Goal: Information Seeking & Learning: Learn about a topic

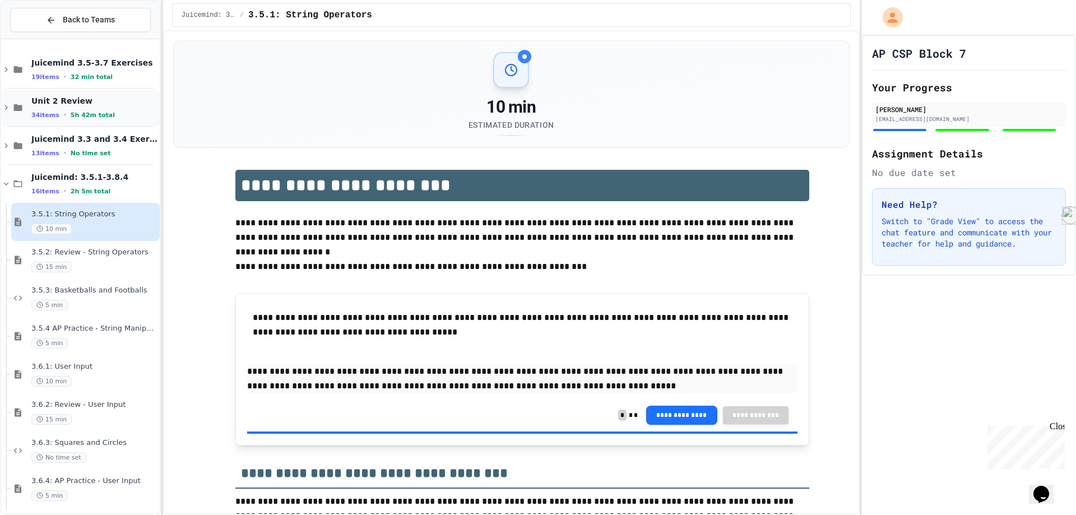
click at [81, 103] on span "Unit 2 Review" at bounding box center [94, 101] width 126 height 10
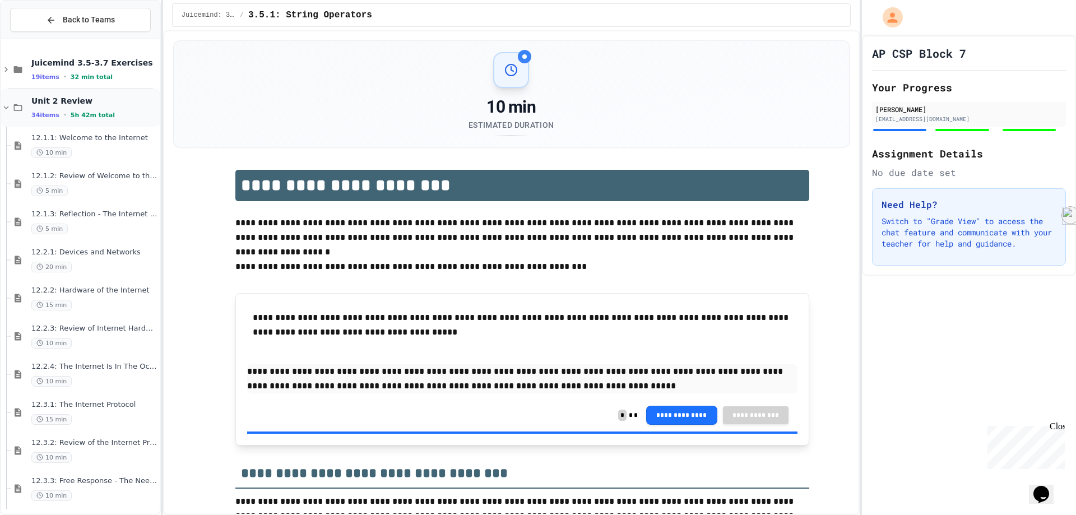
click at [98, 116] on span "5h 42m total" at bounding box center [93, 115] width 44 height 7
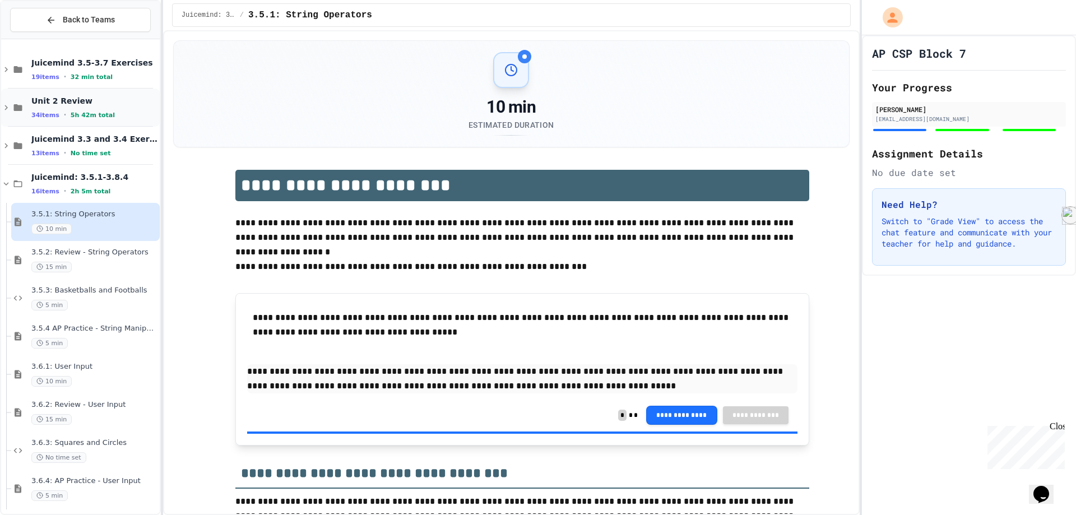
click at [107, 98] on span "Unit 2 Review" at bounding box center [94, 101] width 126 height 10
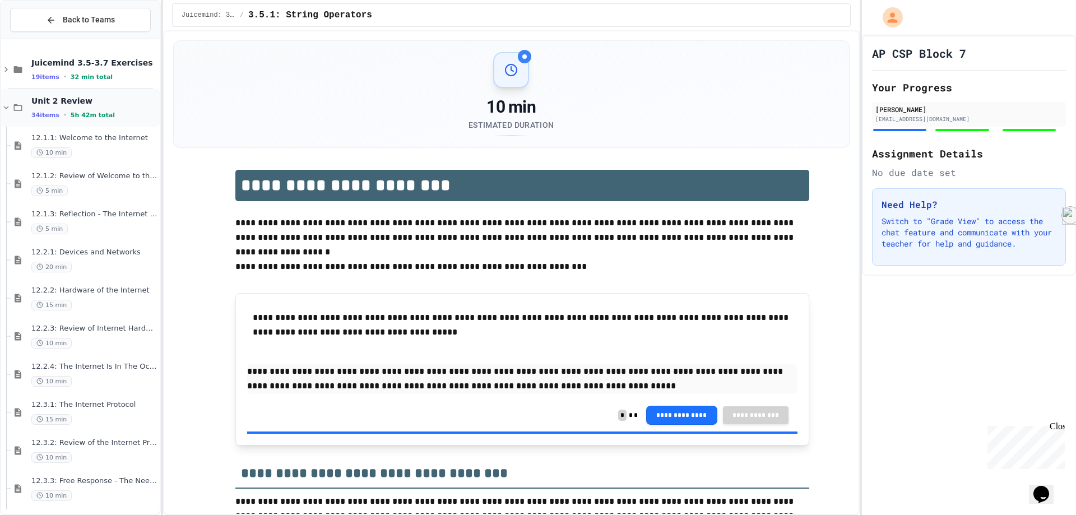
click at [96, 110] on div "34 items • 5h 42m total" at bounding box center [94, 114] width 126 height 9
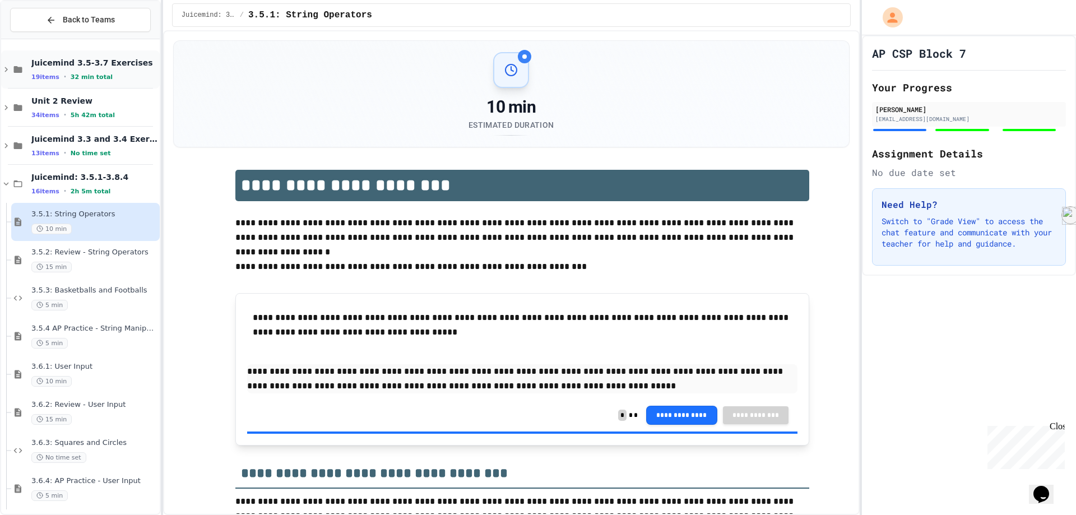
click at [96, 70] on div "Juicemind 3.5-3.7 Exercises 19 items • 32 min total" at bounding box center [94, 70] width 126 height 24
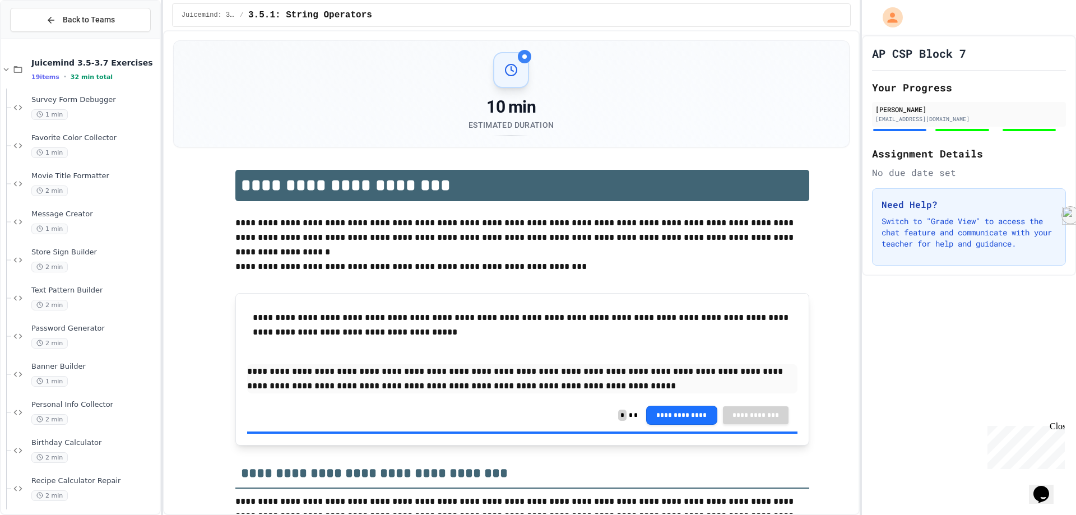
click at [96, 70] on div "Juicemind 3.5-3.7 Exercises 19 items • 32 min total" at bounding box center [94, 70] width 126 height 24
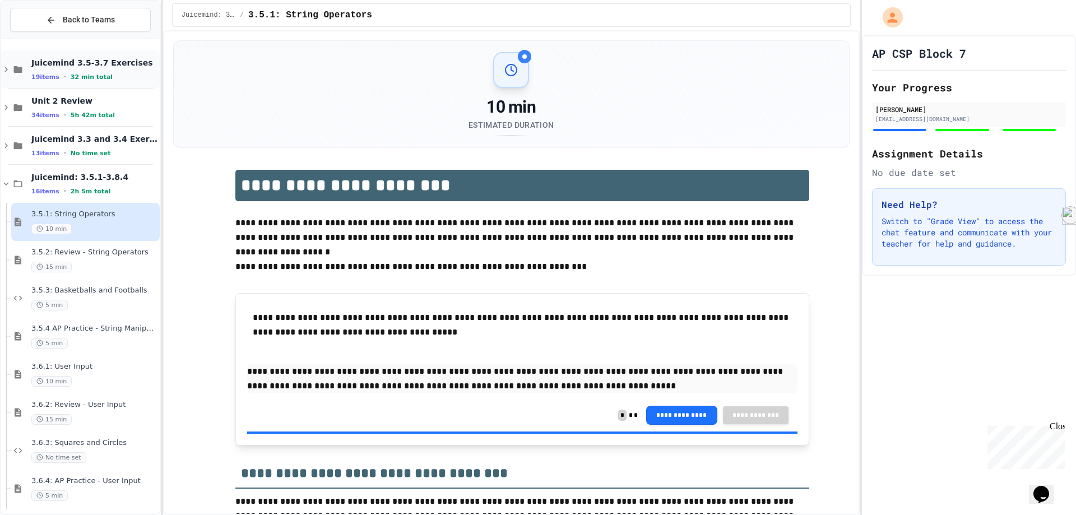
click at [97, 71] on div "Juicemind 3.5-3.7 Exercises 19 items • 32 min total" at bounding box center [94, 70] width 126 height 24
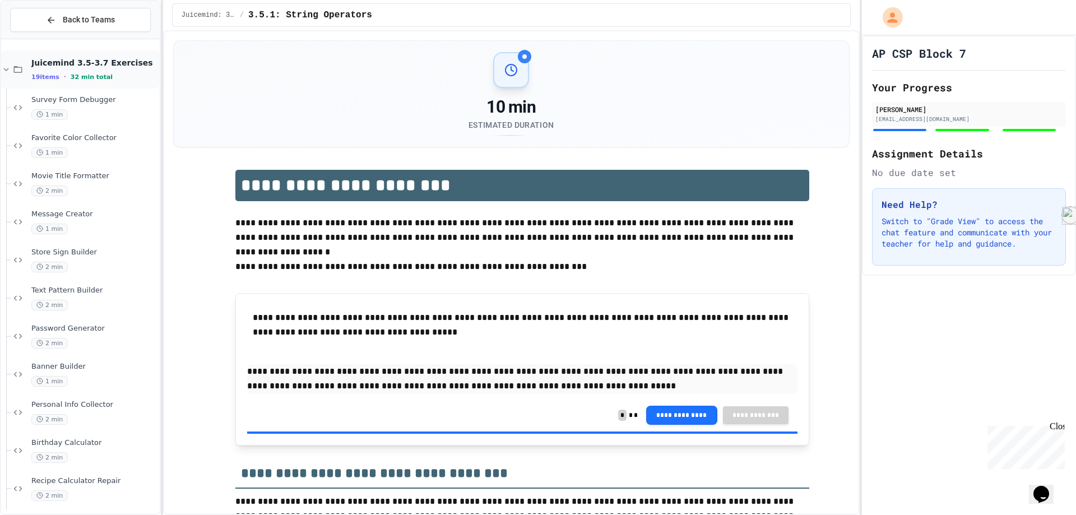
click at [95, 62] on span "Juicemind 3.5-3.7 Exercises" at bounding box center [94, 63] width 126 height 10
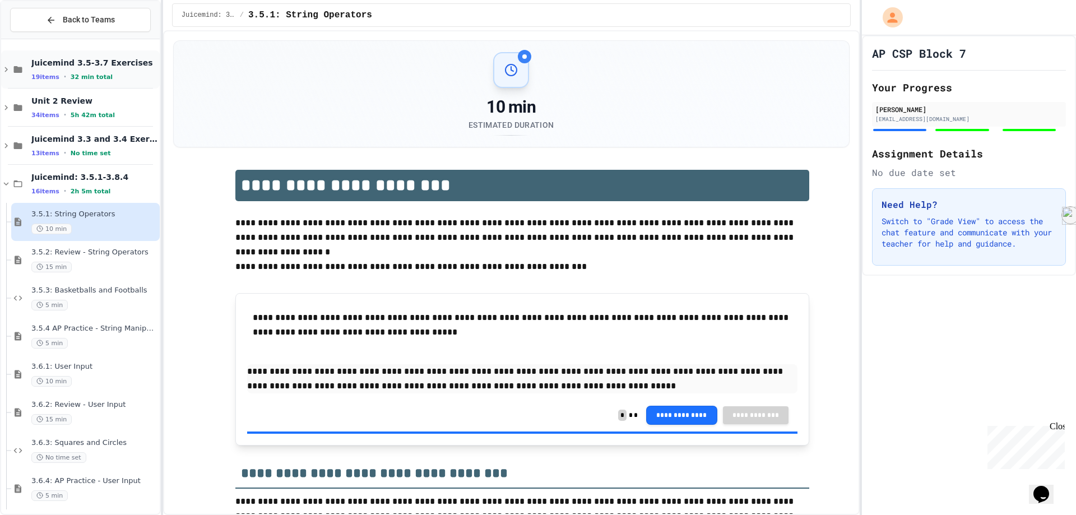
click at [118, 80] on div "19 items • 32 min total" at bounding box center [94, 76] width 126 height 9
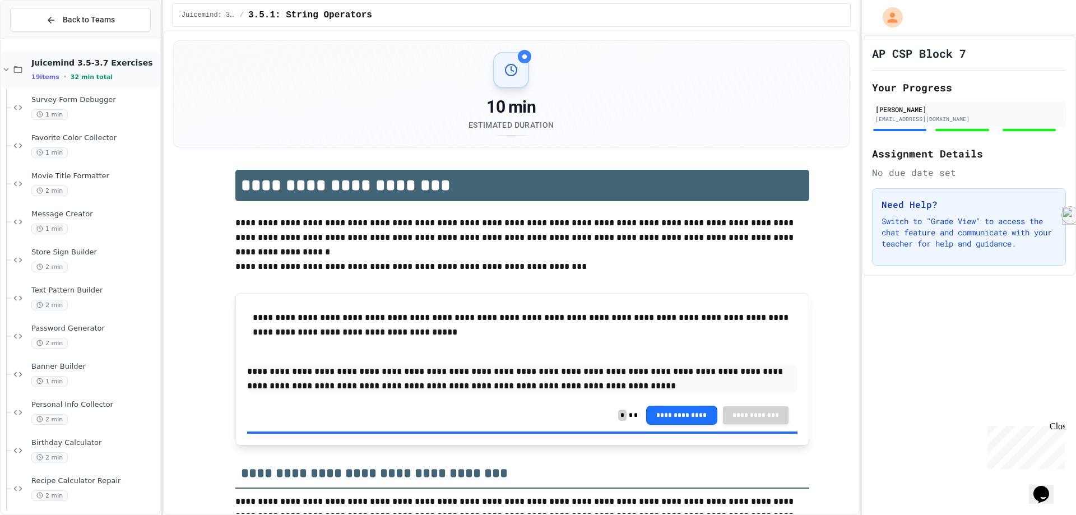
click at [117, 76] on div "19 items • 32 min total" at bounding box center [94, 76] width 126 height 9
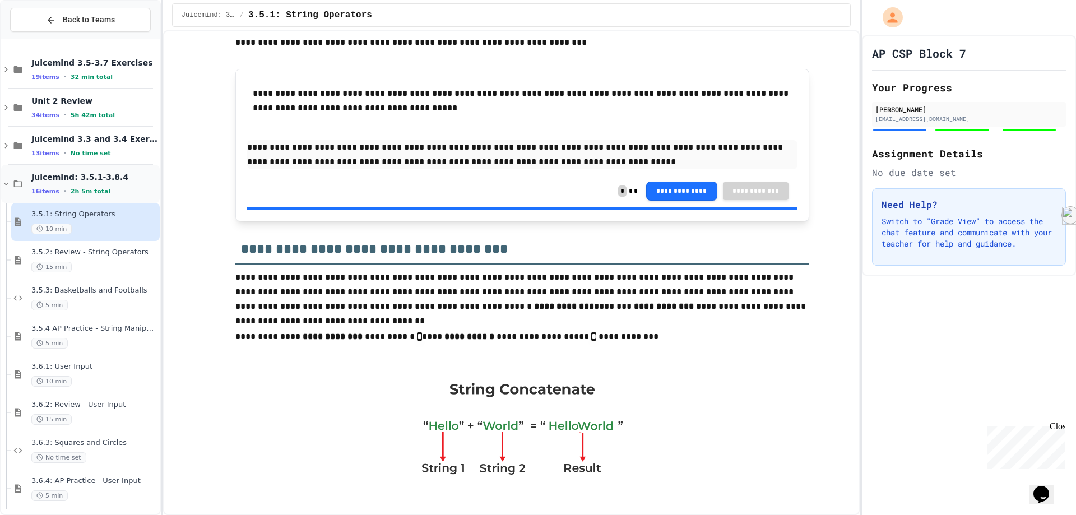
click at [105, 173] on span "Juicemind: 3.5.1-3.8.4" at bounding box center [94, 177] width 126 height 10
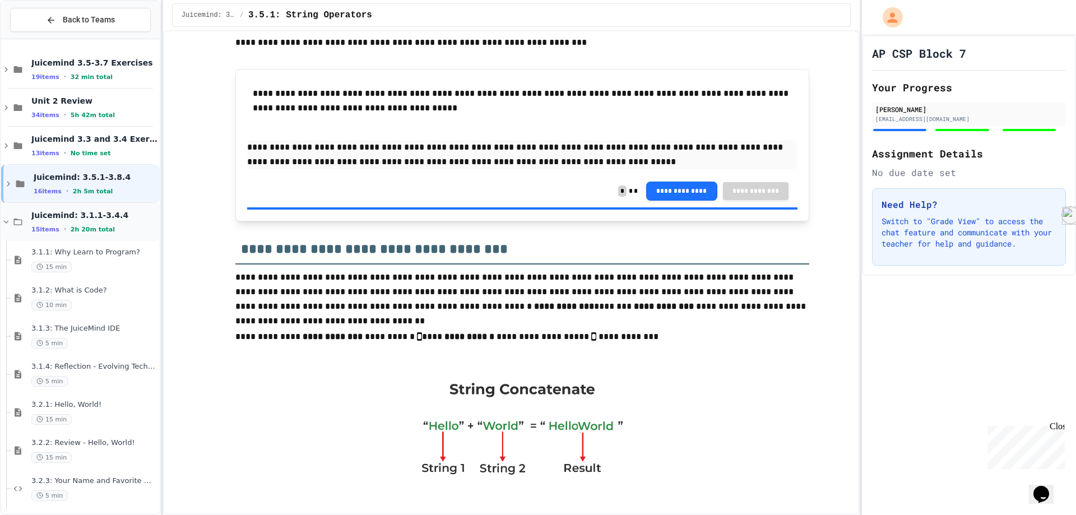
click at [115, 212] on span "Juicemind: 3.1.1-3.4.4" at bounding box center [94, 215] width 126 height 10
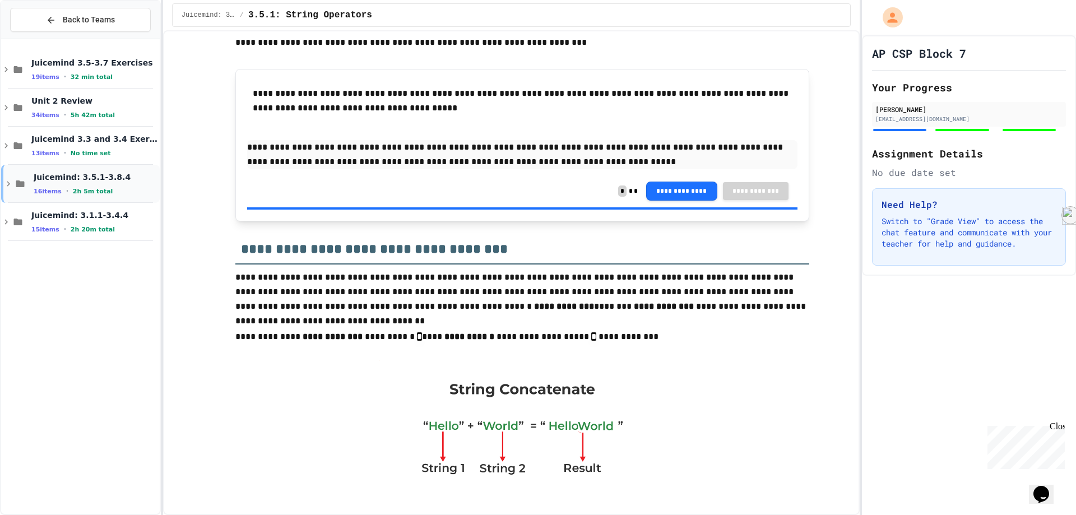
click at [123, 178] on span "Juicemind: 3.5.1-3.8.4" at bounding box center [96, 177] width 124 height 10
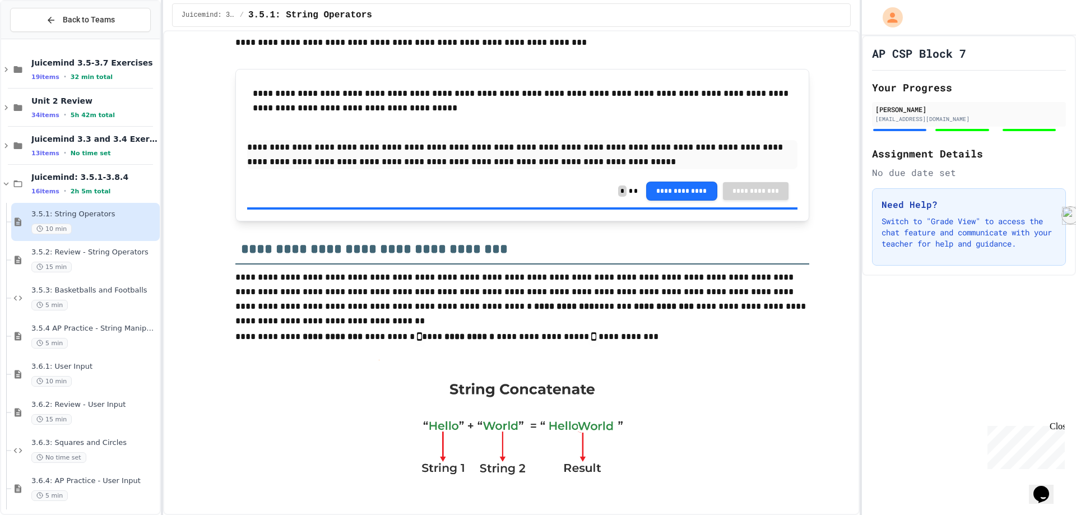
click at [118, 212] on span "3.5.1: String Operators" at bounding box center [94, 215] width 126 height 10
click at [108, 259] on div "3.5.2: Review - String Operators 15 min" at bounding box center [94, 260] width 126 height 25
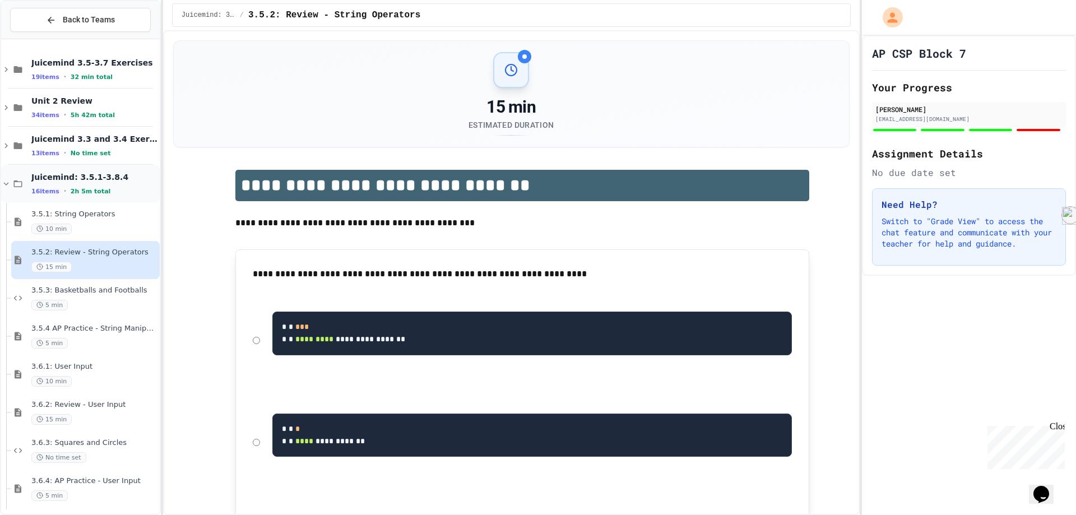
click at [91, 185] on div "Juicemind: 3.5.1-3.8.4 16 items • 2h 5m total" at bounding box center [94, 184] width 126 height 24
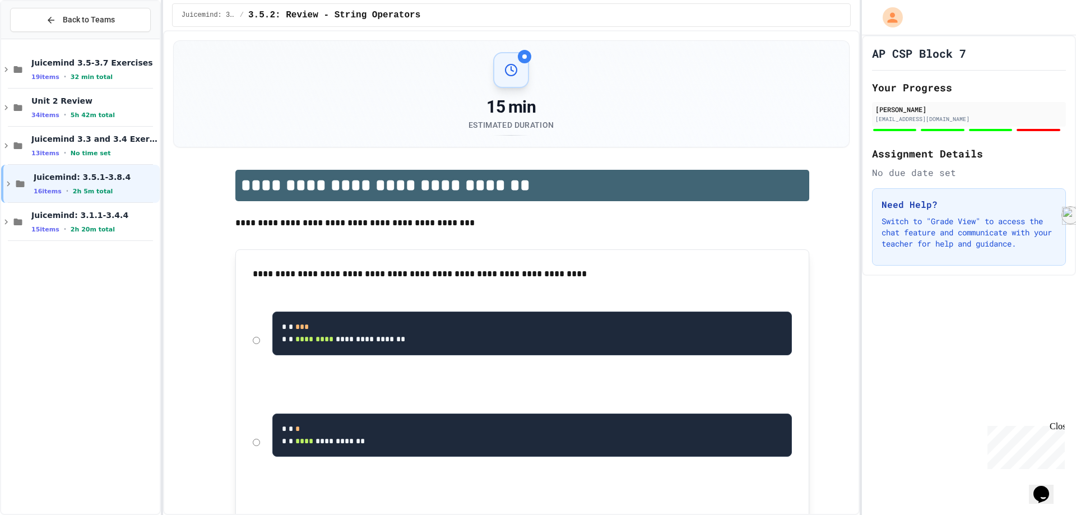
click at [253, 267] on p "**********" at bounding box center [522, 274] width 539 height 15
click at [145, 226] on div "15 items • 2h 20m total" at bounding box center [94, 229] width 126 height 9
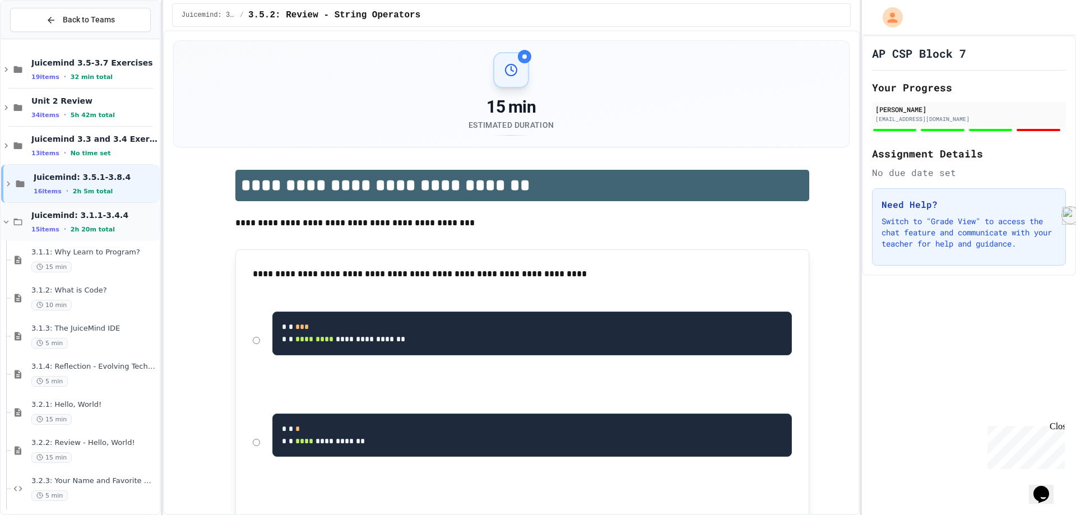
click at [144, 226] on div "15 items • 2h 20m total" at bounding box center [94, 229] width 126 height 9
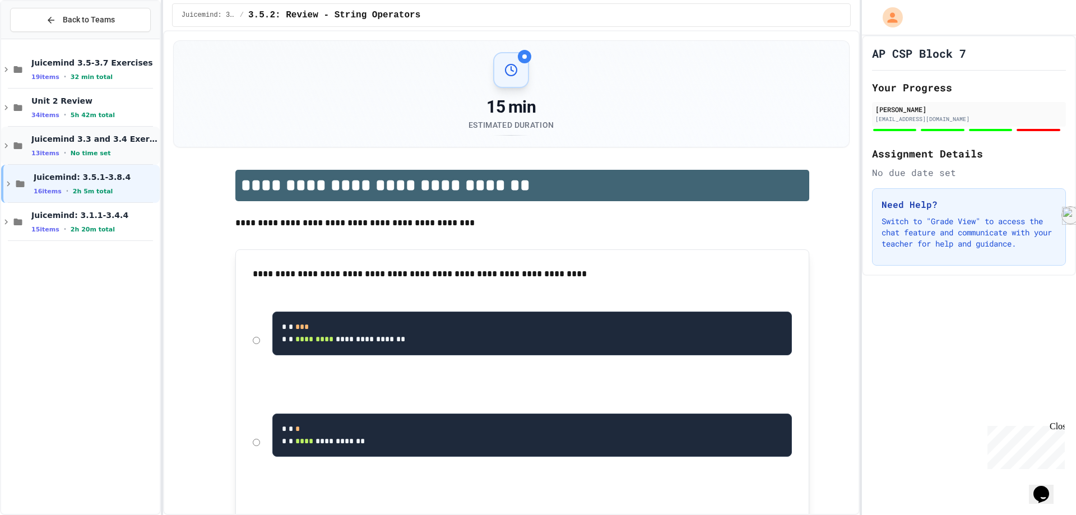
click at [118, 149] on div "13 items • No time set" at bounding box center [94, 153] width 126 height 9
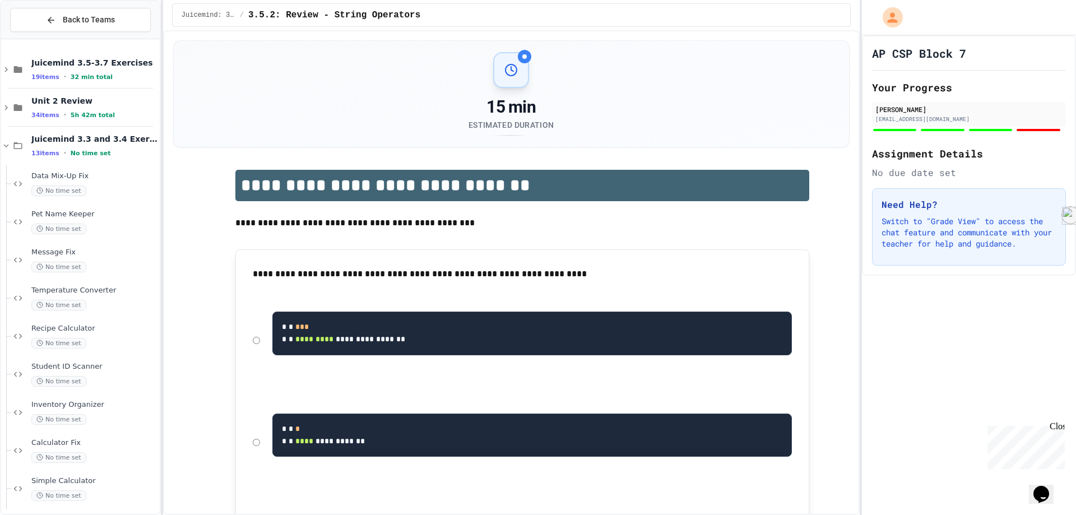
click at [118, 149] on div "13 items • No time set" at bounding box center [94, 153] width 126 height 9
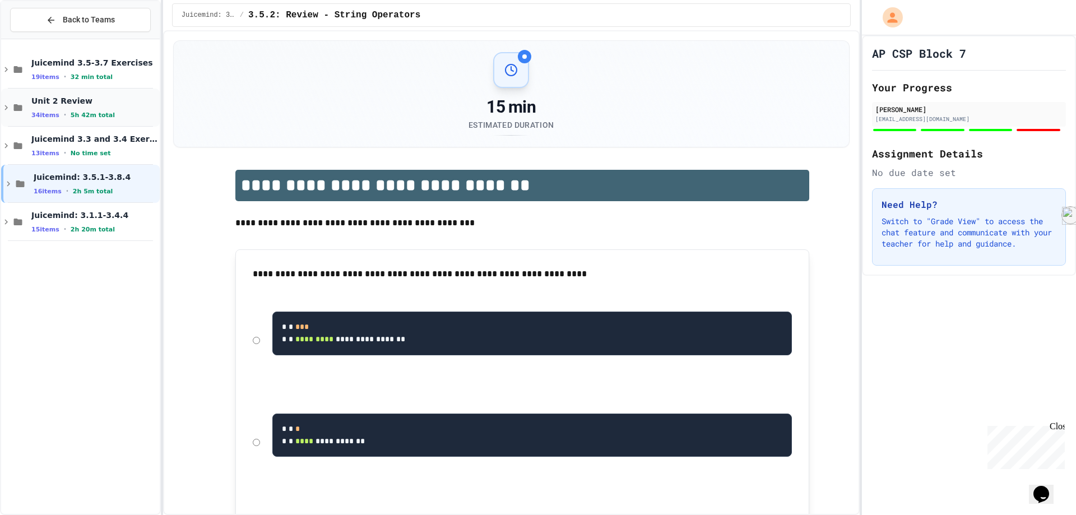
click at [78, 108] on div "Unit 2 Review 34 items • 5h 42m total" at bounding box center [94, 108] width 126 height 24
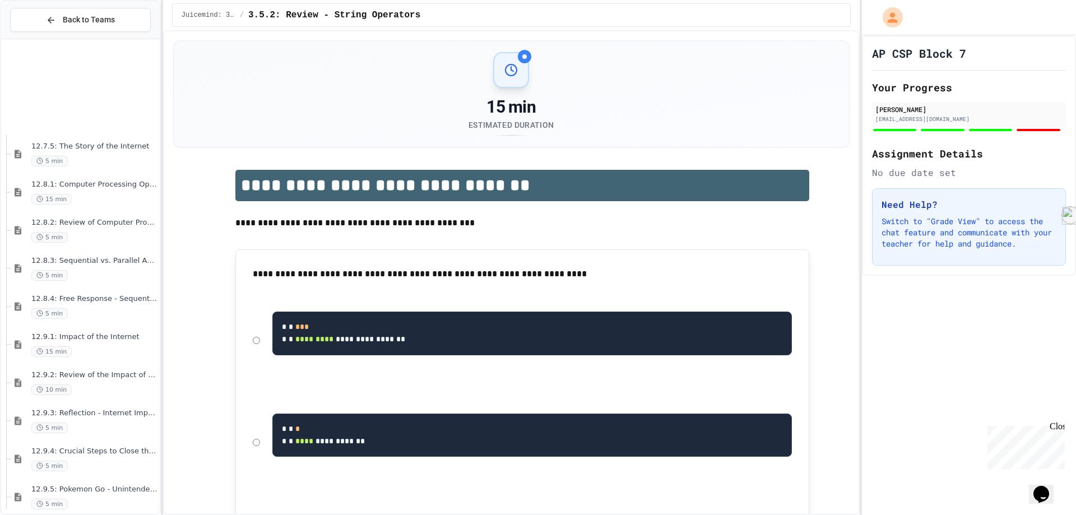
scroll to position [754, 0]
